Goal: Find specific page/section: Find specific page/section

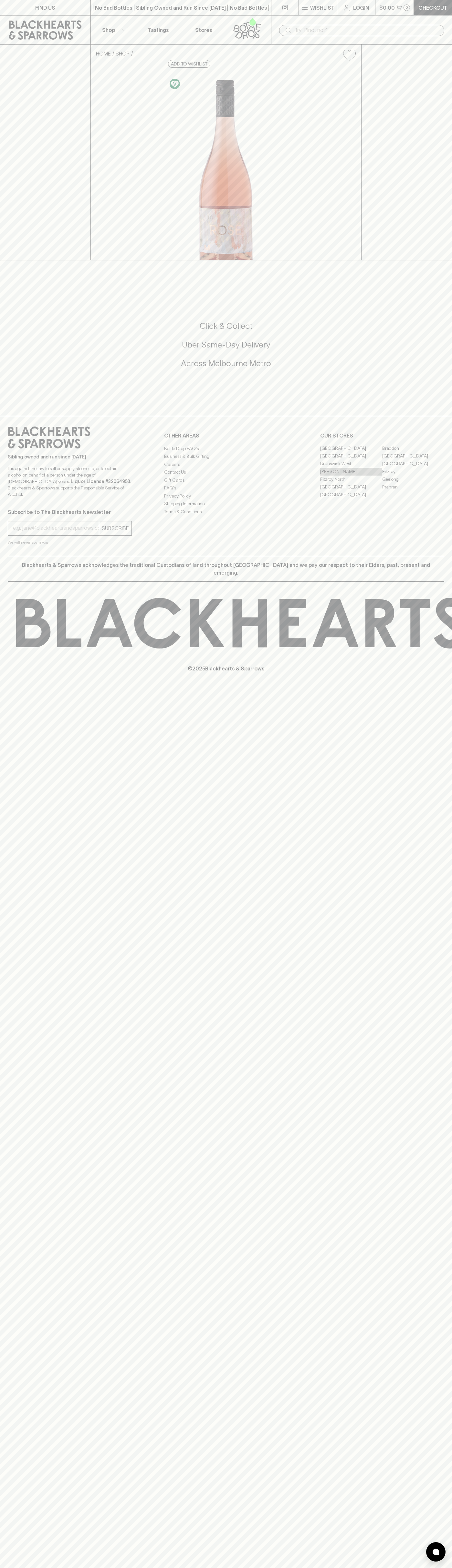
click at [351, 475] on link "[PERSON_NAME]" at bounding box center [351, 472] width 62 height 8
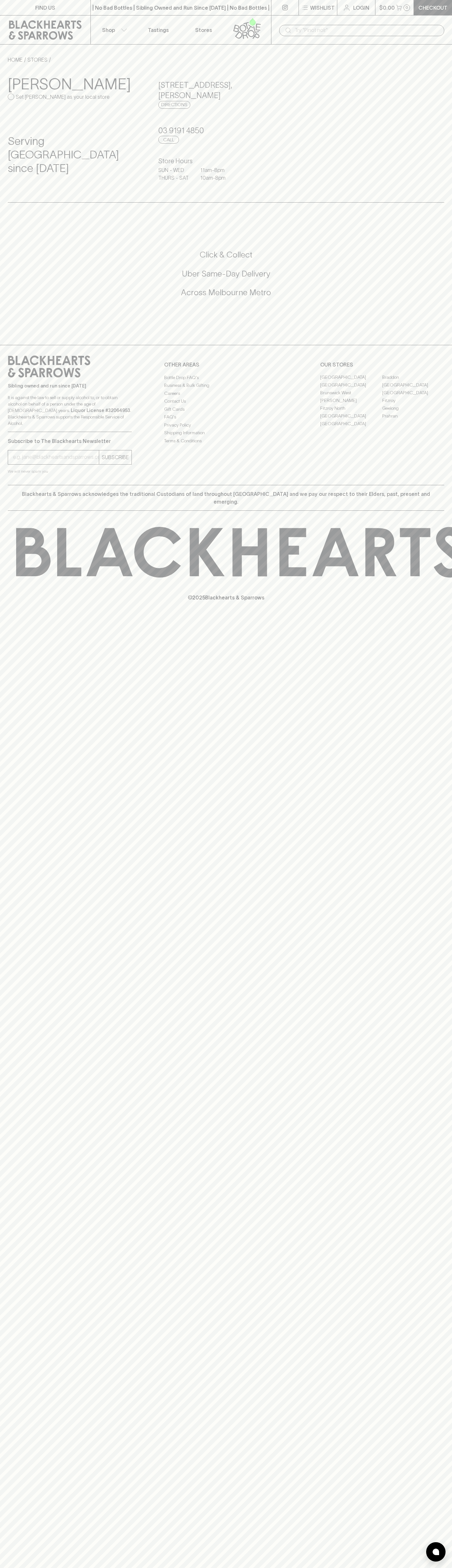
click at [427, 1511] on div "FIND US | No Bad Bottles | Sibling Owned and Run Since 2006 | No Bad Bottles | …" at bounding box center [226, 784] width 452 height 1568
click at [87, 1567] on html "FIND US | No Bad Bottles | Sibling Owned and Run Since 2006 | No Bad Bottles | …" at bounding box center [226, 784] width 452 height 1568
click at [6, 1567] on html "FIND US | No Bad Bottles | Sibling Owned and Run Since 2006 | No Bad Bottles | …" at bounding box center [226, 784] width 452 height 1568
